Goal: Task Accomplishment & Management: Use online tool/utility

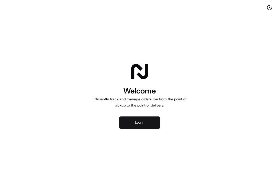
click at [132, 122] on button "Log in" at bounding box center [139, 123] width 41 height 12
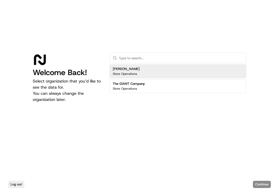
click at [133, 73] on p "Store Operations" at bounding box center [125, 74] width 24 height 4
click at [128, 71] on h2 "[PERSON_NAME]" at bounding box center [126, 69] width 27 height 5
click at [123, 71] on h2 "[PERSON_NAME]" at bounding box center [126, 69] width 27 height 5
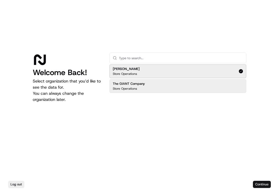
click at [260, 185] on button "Continue" at bounding box center [262, 184] width 18 height 7
